Goal: Find specific page/section: Find specific page/section

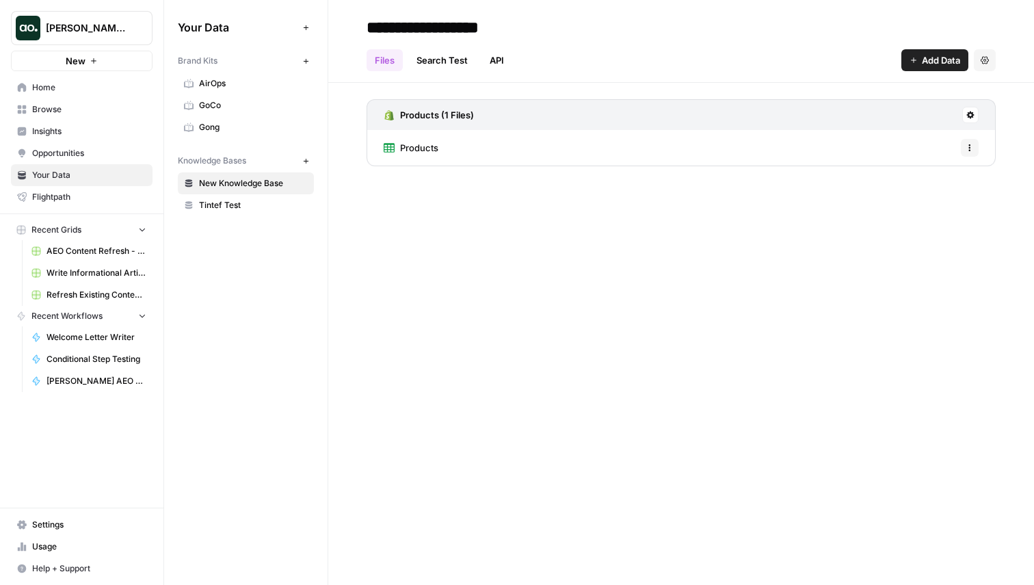
click at [64, 148] on span "Opportunities" at bounding box center [89, 153] width 114 height 12
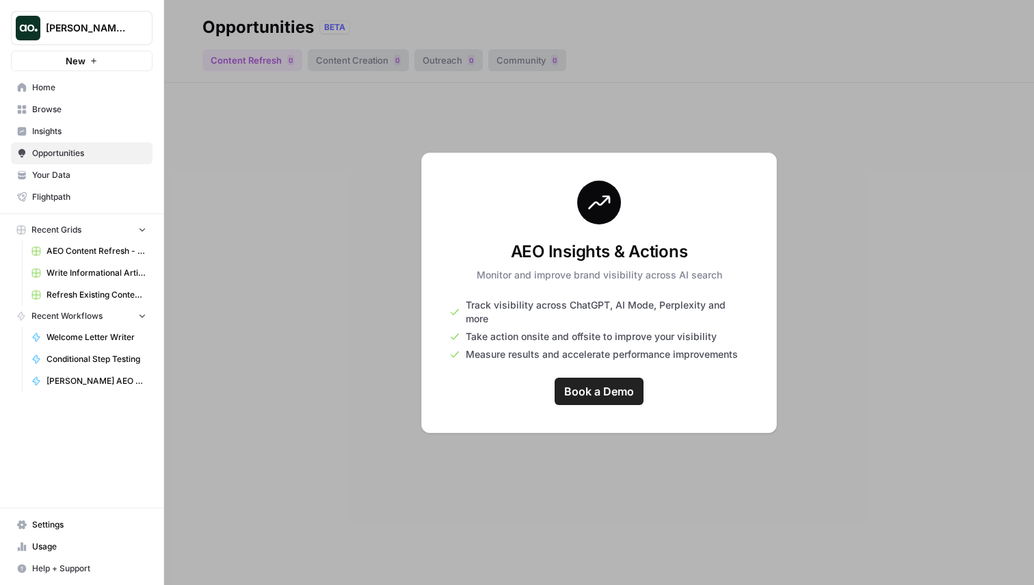
click at [45, 122] on link "Insights" at bounding box center [82, 131] width 142 height 22
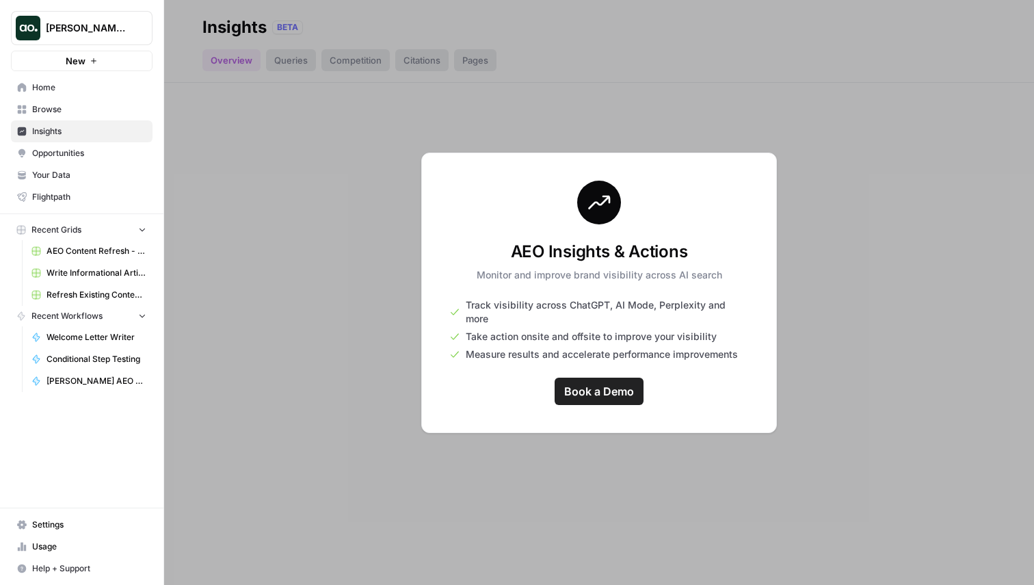
click at [43, 154] on span "Opportunities" at bounding box center [89, 153] width 114 height 12
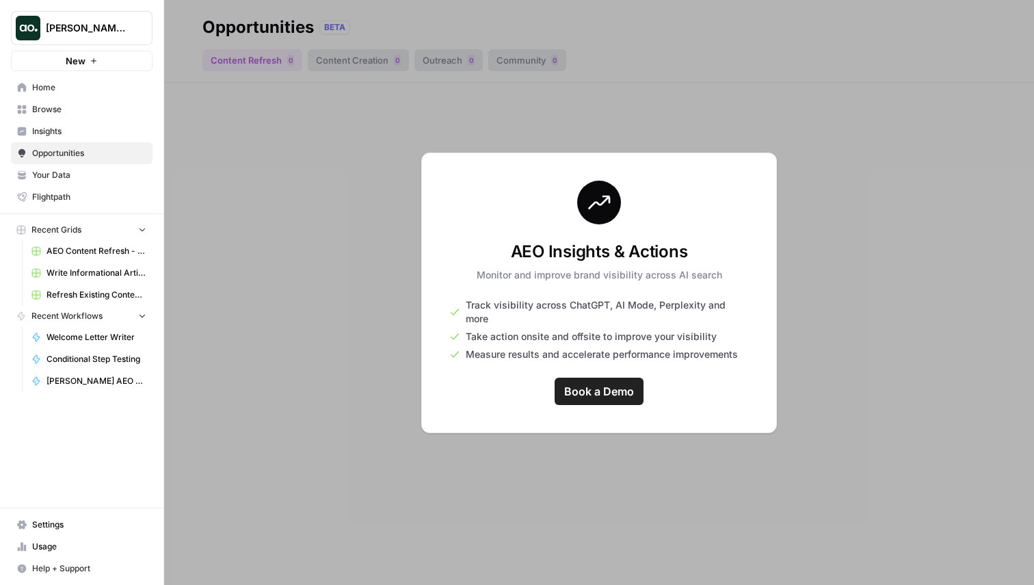
click at [80, 131] on span "Insights" at bounding box center [89, 131] width 114 height 12
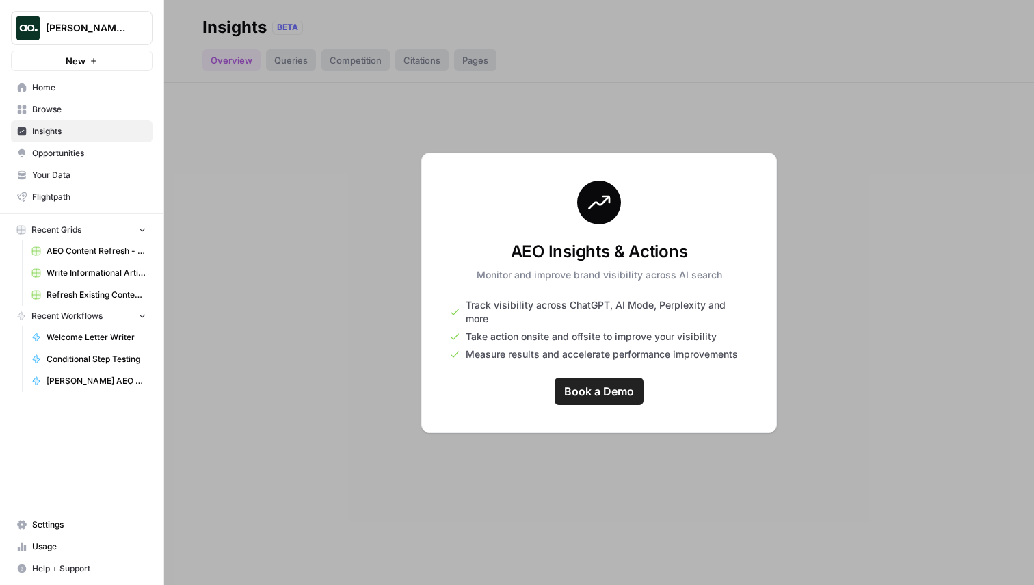
click at [69, 447] on div "[PERSON_NAME] testing New Home Browse Insights Opportunities Your Data Flightpa…" at bounding box center [81, 292] width 163 height 585
click at [79, 501] on div "[PERSON_NAME] testing New Home Browse Insights Opportunities Your Data Flightpa…" at bounding box center [81, 292] width 163 height 585
click at [53, 201] on span "Flightpath" at bounding box center [89, 197] width 114 height 12
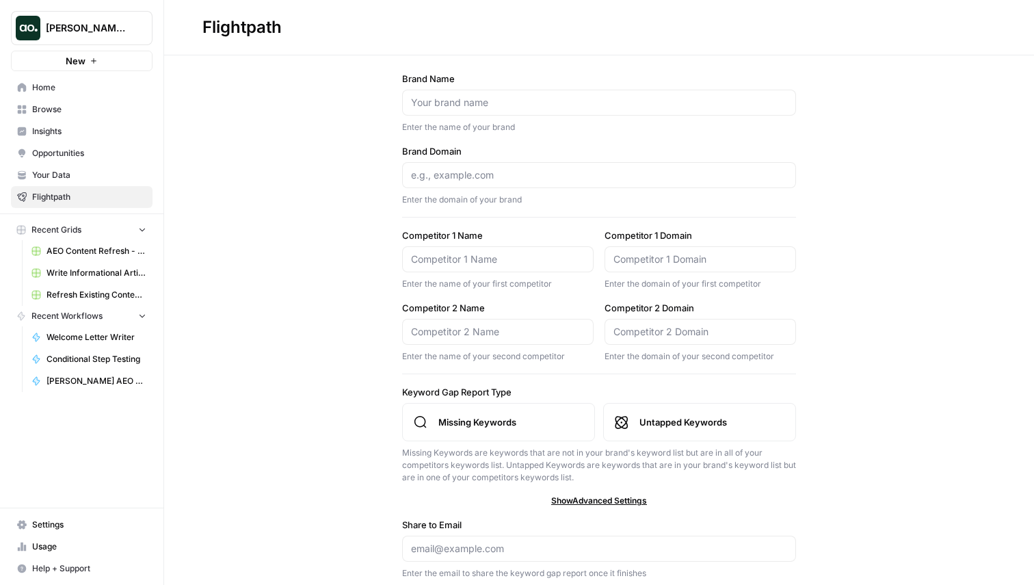
click at [78, 169] on span "Your Data" at bounding box center [89, 175] width 114 height 12
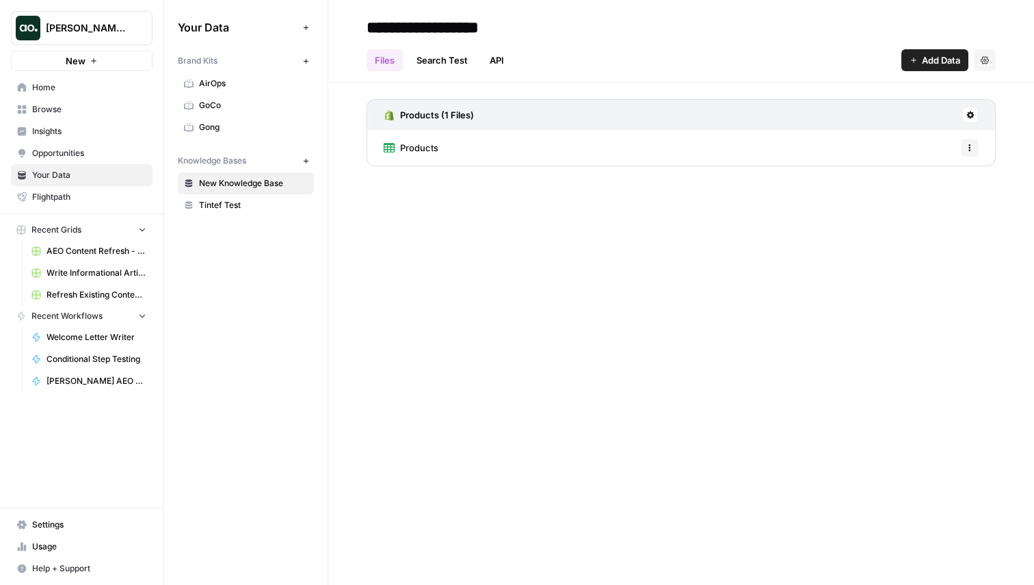
click at [83, 153] on span "Opportunities" at bounding box center [89, 153] width 114 height 12
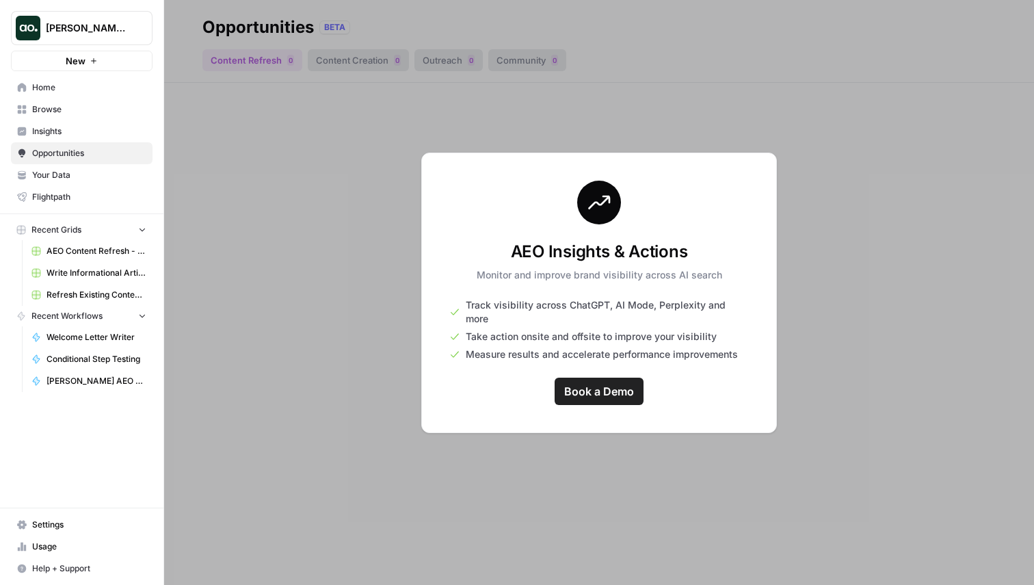
click at [64, 130] on span "Insights" at bounding box center [89, 131] width 114 height 12
